Goal: Information Seeking & Learning: Learn about a topic

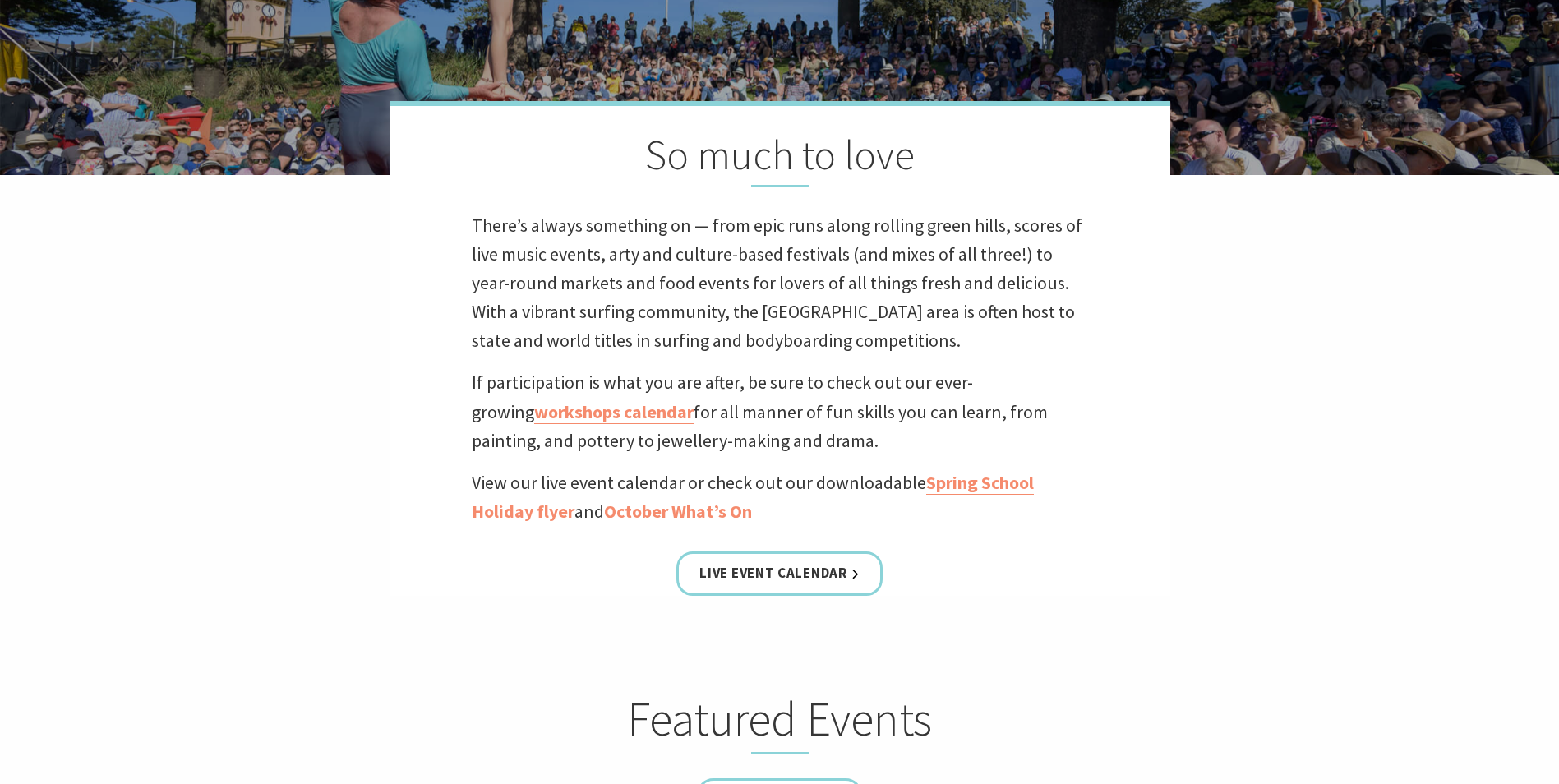
scroll to position [411, 0]
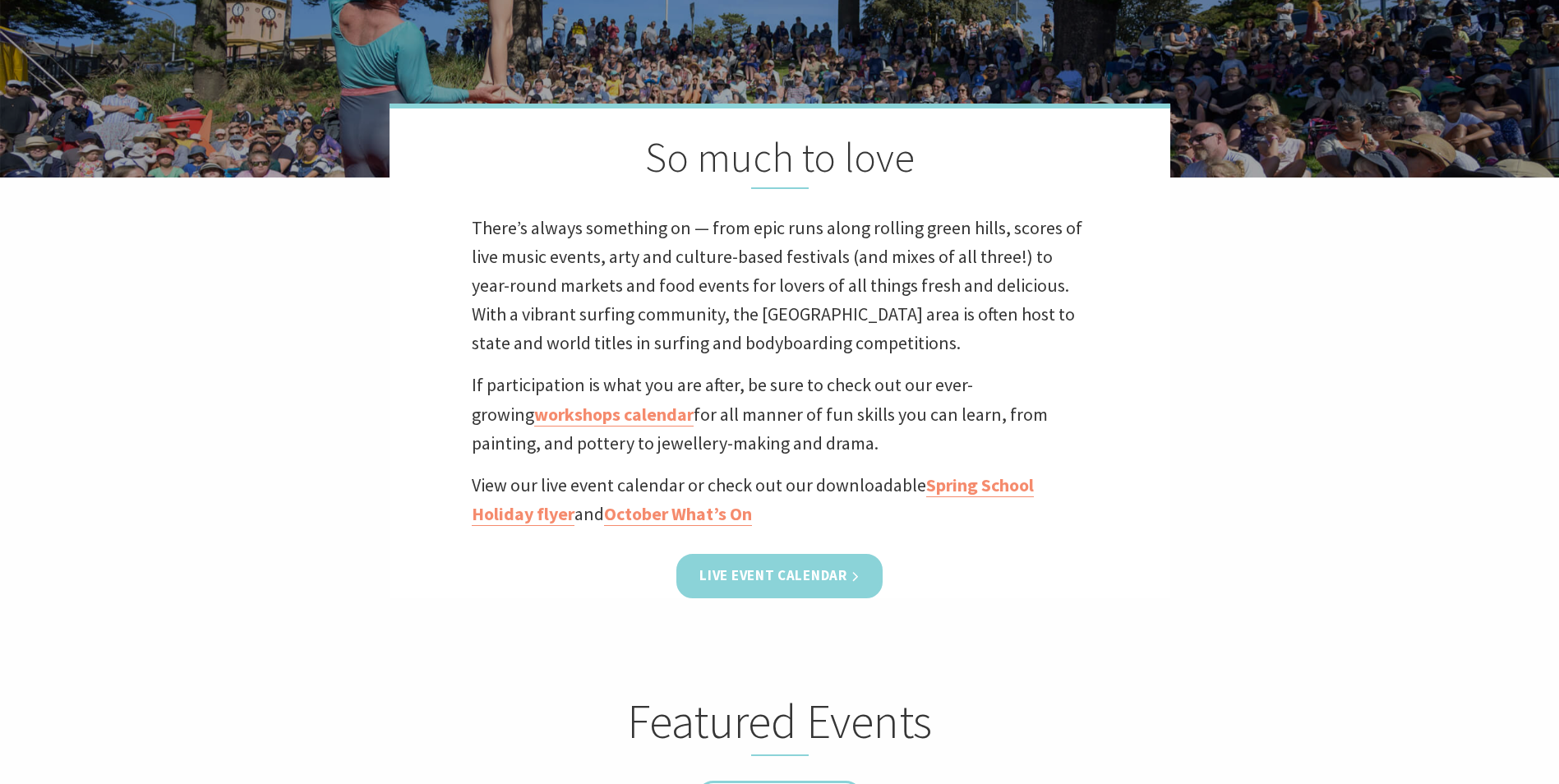
click at [767, 570] on link "Live Event Calendar" at bounding box center [778, 576] width 205 height 44
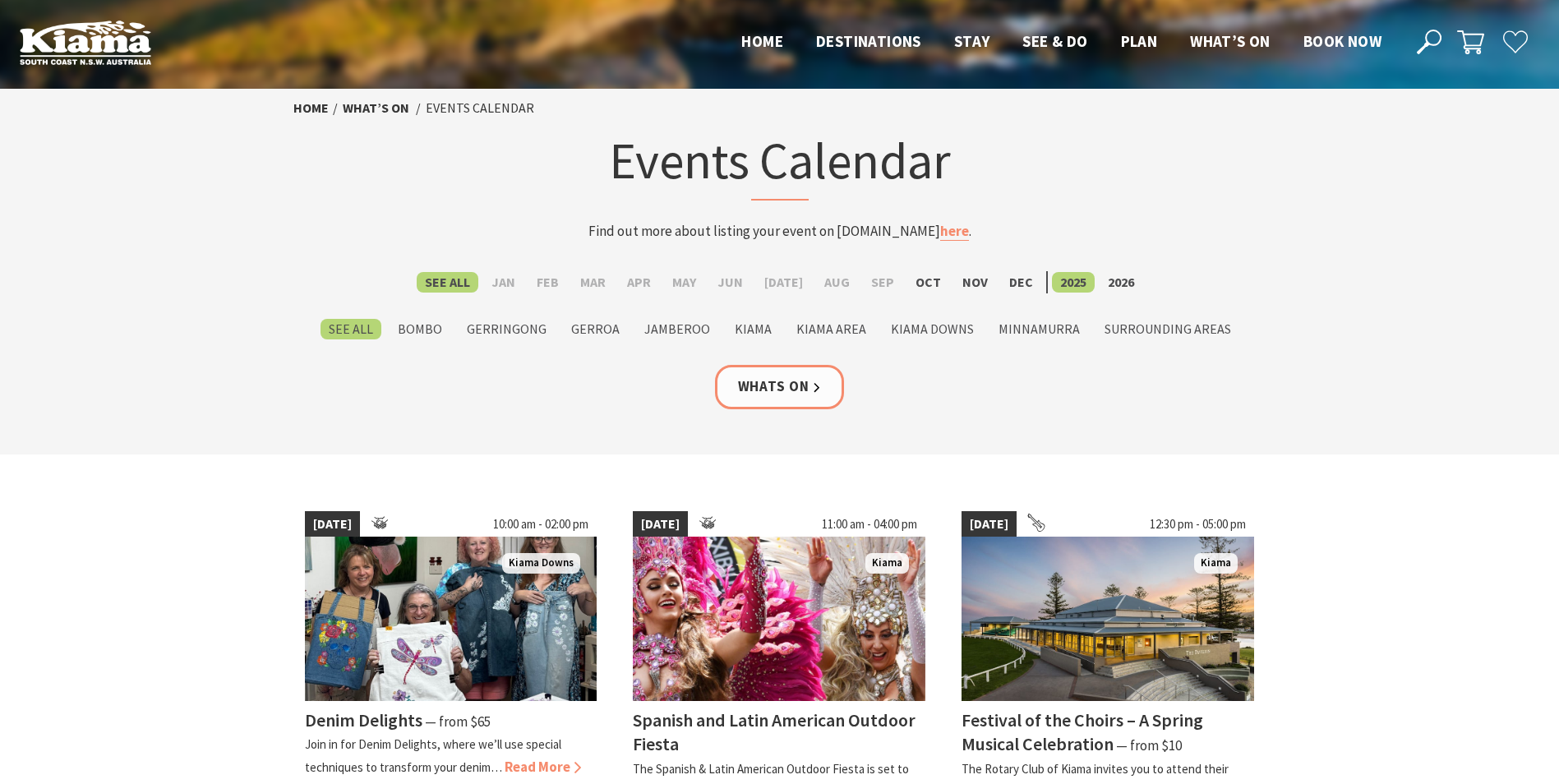
scroll to position [165, 0]
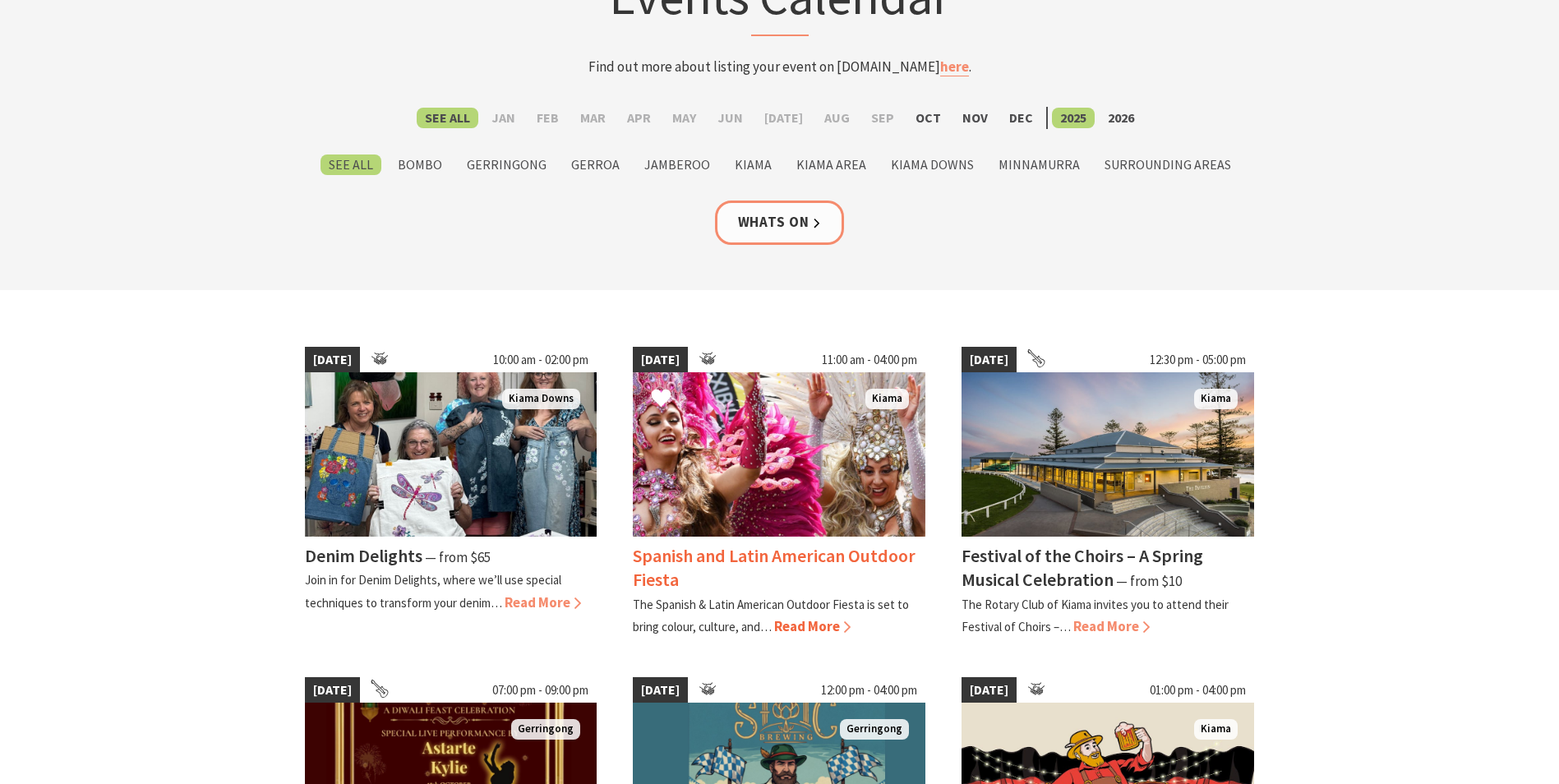
click at [784, 556] on h4 "Spanish and Latin American Outdoor Fiesta" at bounding box center [775, 567] width 283 height 47
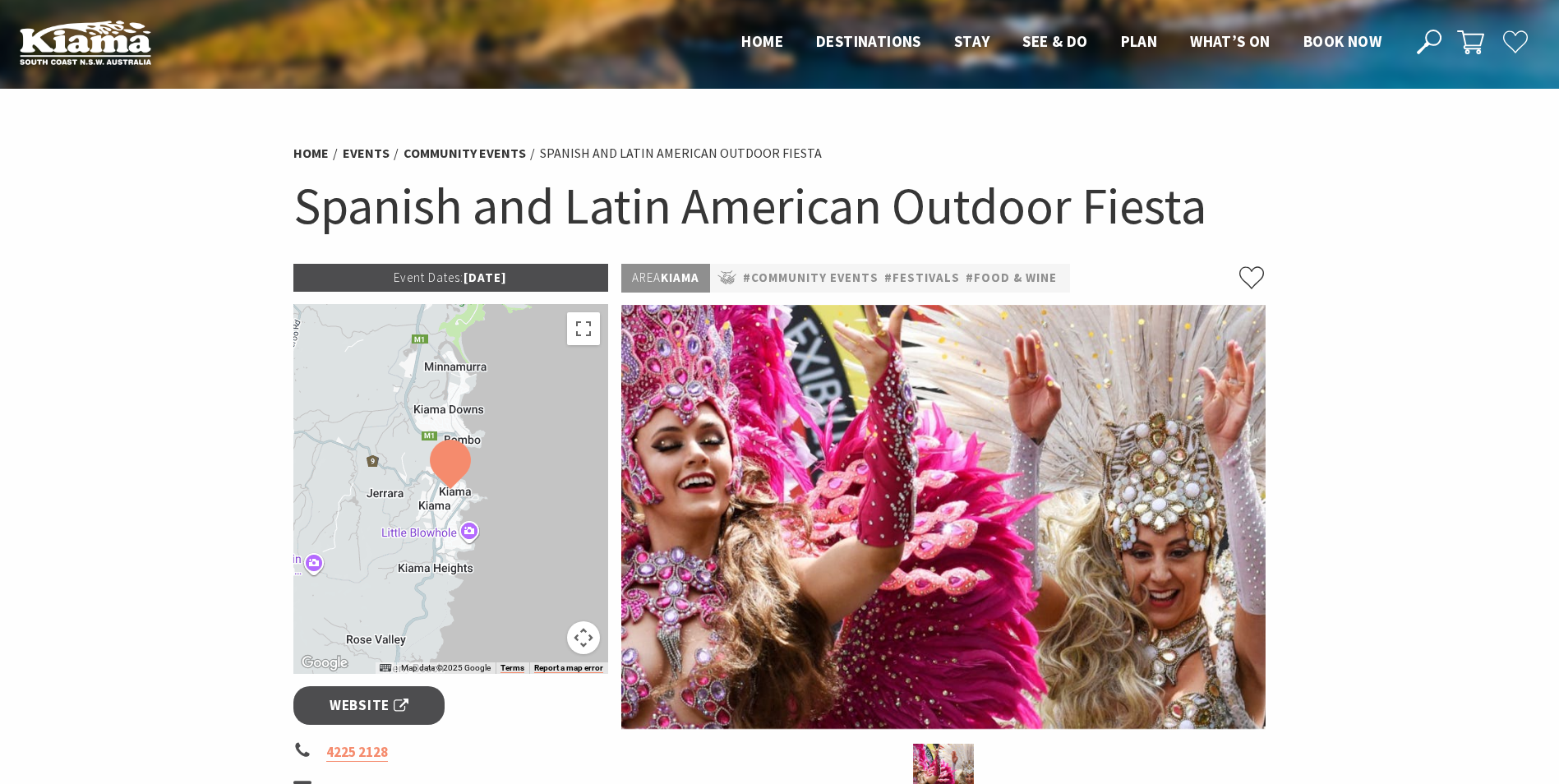
click at [496, 280] on p "Event Dates: [DATE]" at bounding box center [451, 277] width 316 height 28
click at [361, 700] on span "Website" at bounding box center [369, 705] width 79 height 22
